Goal: Information Seeking & Learning: Find contact information

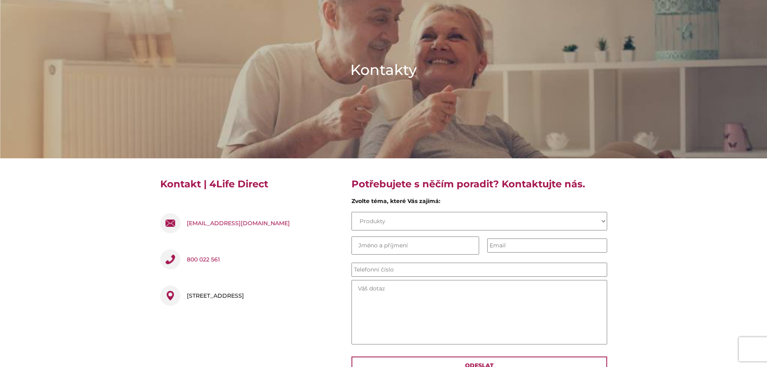
scroll to position [81, 0]
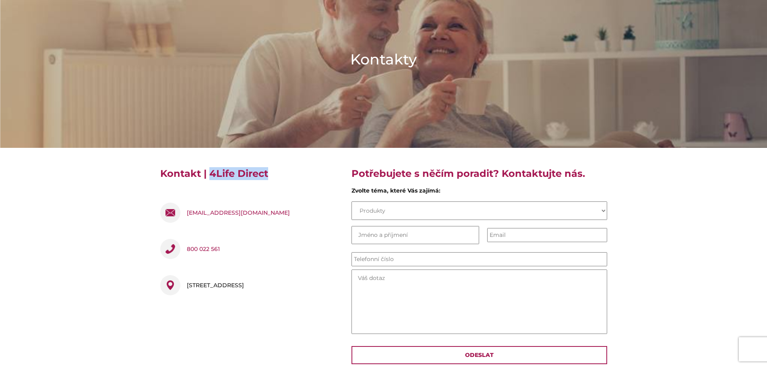
drag, startPoint x: 269, startPoint y: 174, endPoint x: 208, endPoint y: 175, distance: 61.2
click at [208, 175] on h4 "Kontakt | 4Life Direct" at bounding box center [249, 176] width 179 height 19
copy h4 "4Life Direct"
drag, startPoint x: 231, startPoint y: 285, endPoint x: 188, endPoint y: 285, distance: 43.9
click at [188, 285] on div "[STREET_ADDRESS]" at bounding box center [215, 285] width 57 height 20
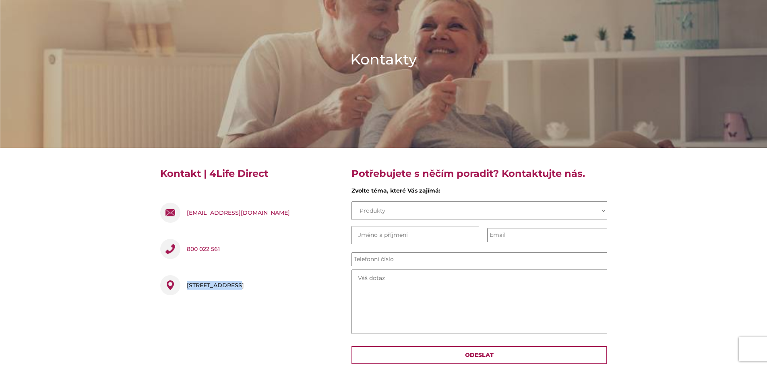
copy div "Pobřežní 394/12"
drag, startPoint x: 277, startPoint y: 283, endPoint x: 238, endPoint y: 287, distance: 39.2
click at [238, 287] on div "[STREET_ADDRESS]" at bounding box center [215, 285] width 57 height 20
copy div "86 00 [GEOGRAPHIC_DATA] 8"
click at [237, 285] on div "[STREET_ADDRESS]" at bounding box center [215, 285] width 57 height 20
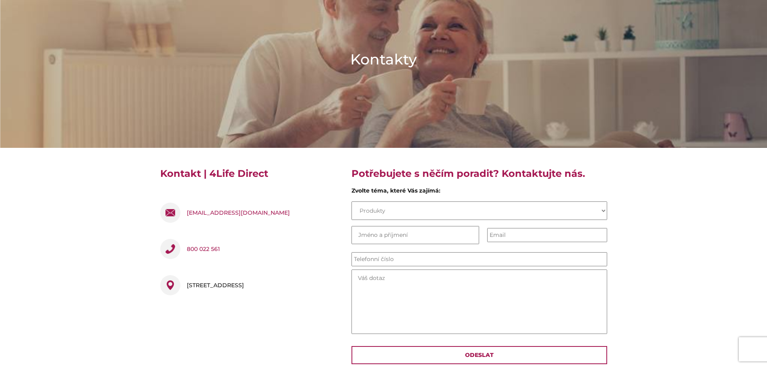
drag, startPoint x: 235, startPoint y: 285, endPoint x: 278, endPoint y: 282, distance: 42.4
click at [244, 282] on div "[STREET_ADDRESS]" at bounding box center [215, 285] width 57 height 20
copy div "186 00 [GEOGRAPHIC_DATA] 8"
click at [244, 283] on div "[STREET_ADDRESS]" at bounding box center [215, 285] width 57 height 20
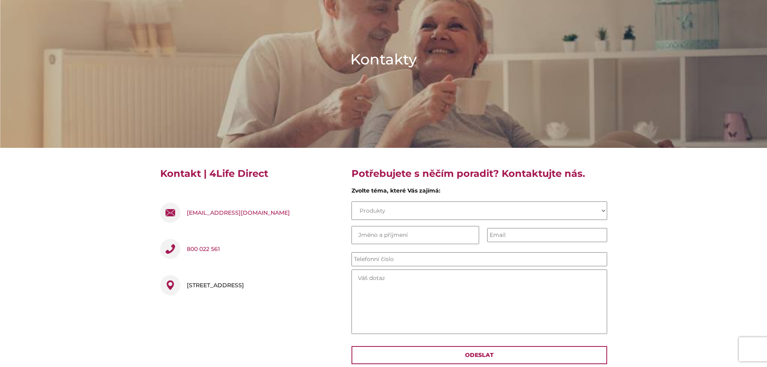
copy div "[GEOGRAPHIC_DATA]"
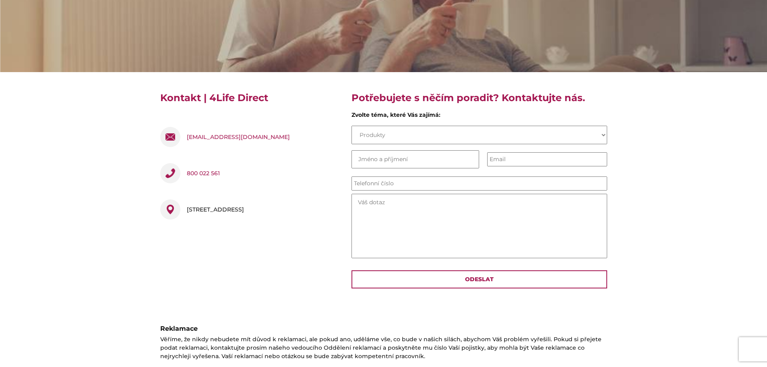
scroll to position [201, 0]
